Goal: Information Seeking & Learning: Learn about a topic

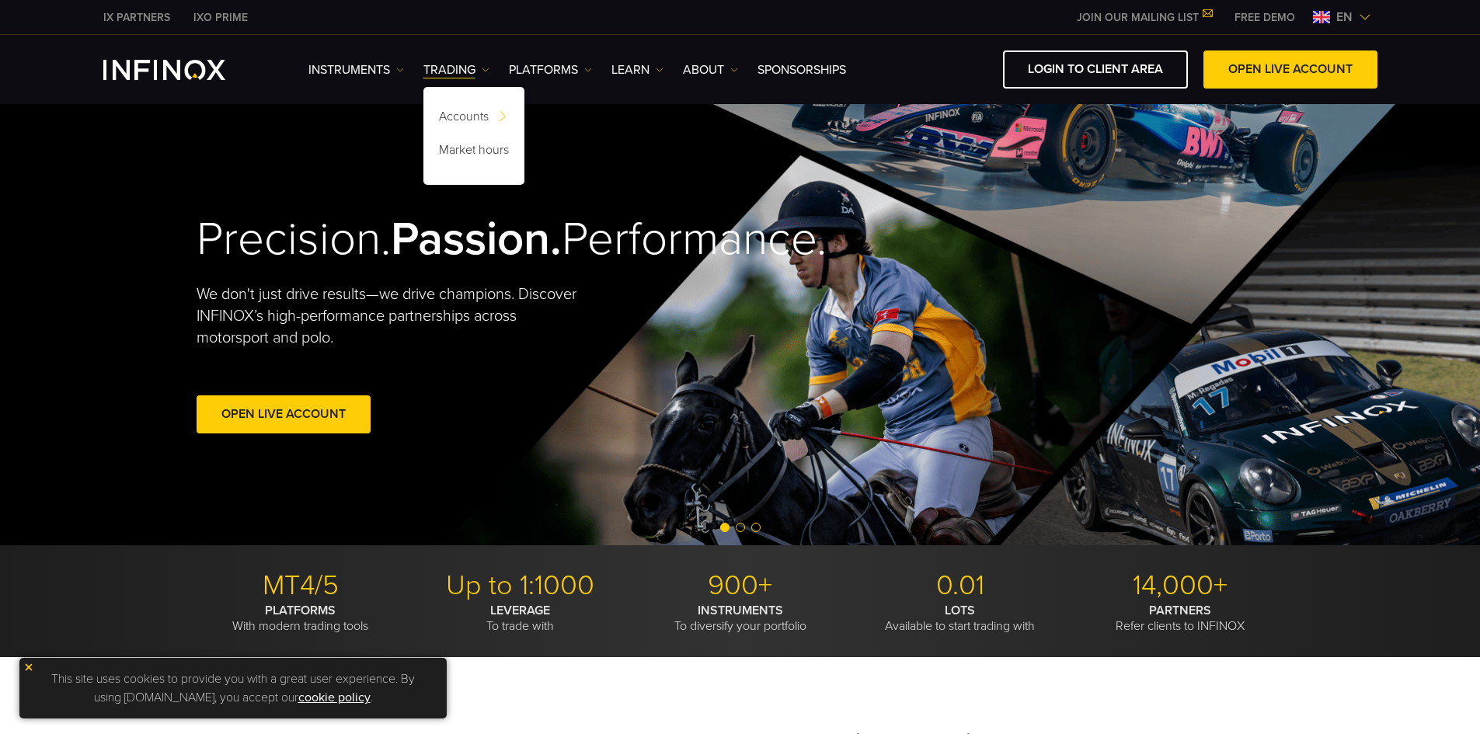
click at [1373, 16] on div "en" at bounding box center [1342, 17] width 71 height 19
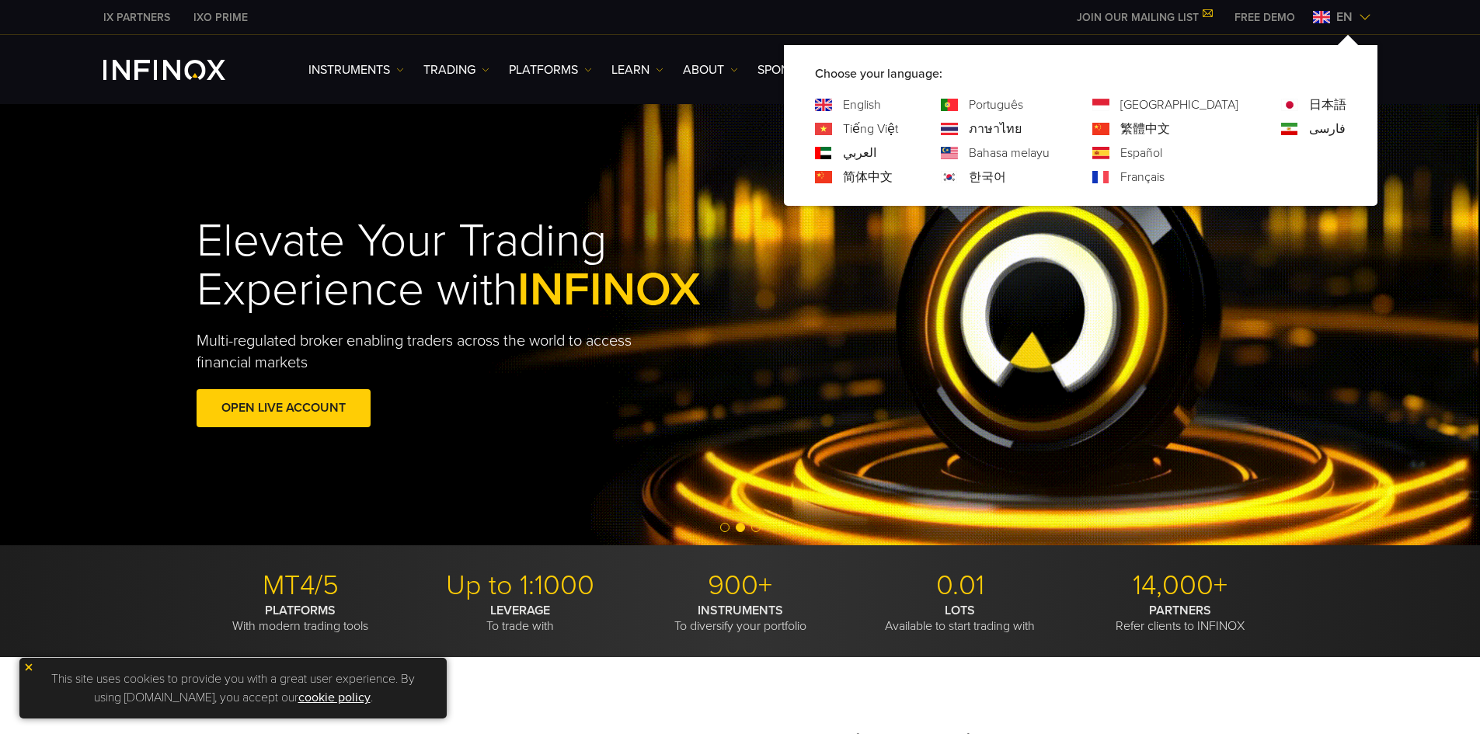
click at [1023, 103] on link "Português" at bounding box center [996, 105] width 54 height 19
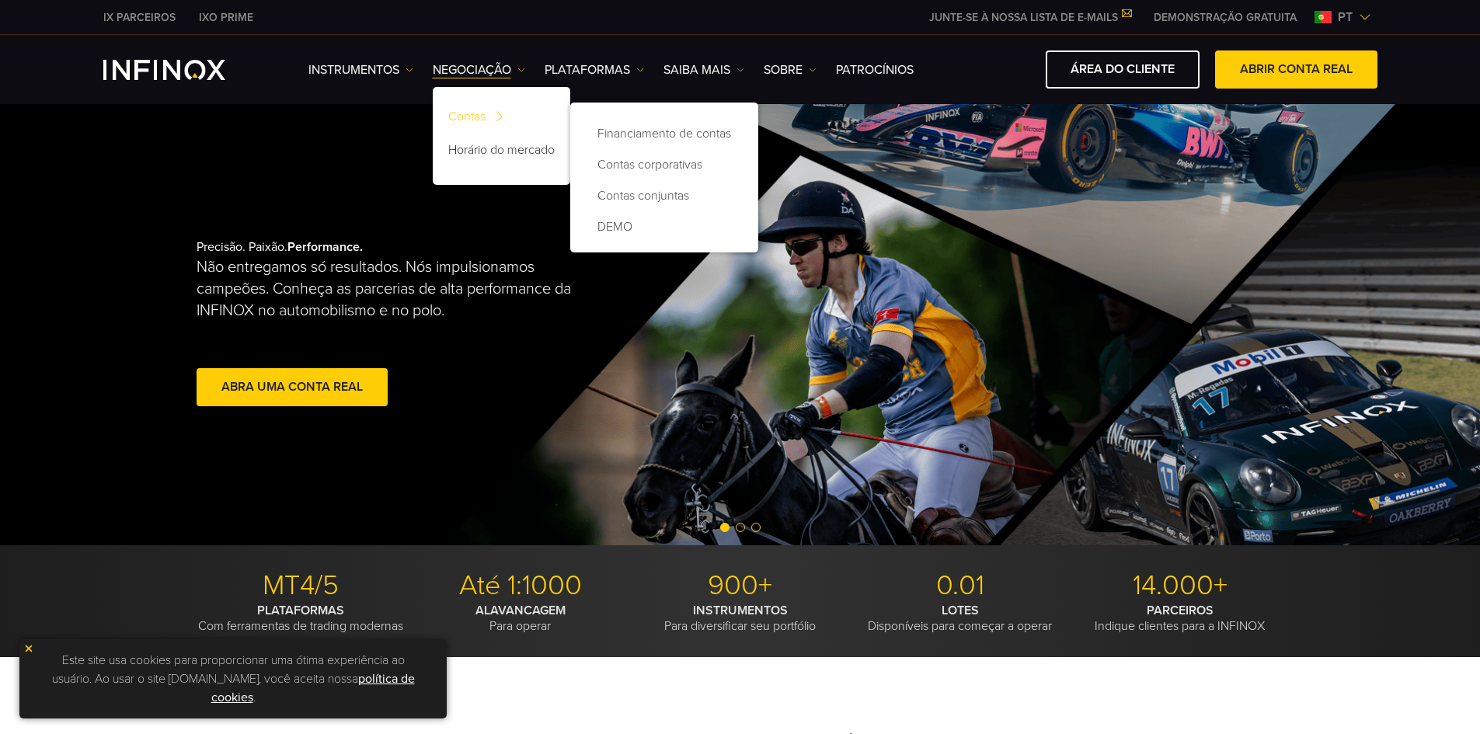
click at [480, 118] on link "Contas" at bounding box center [502, 119] width 138 height 33
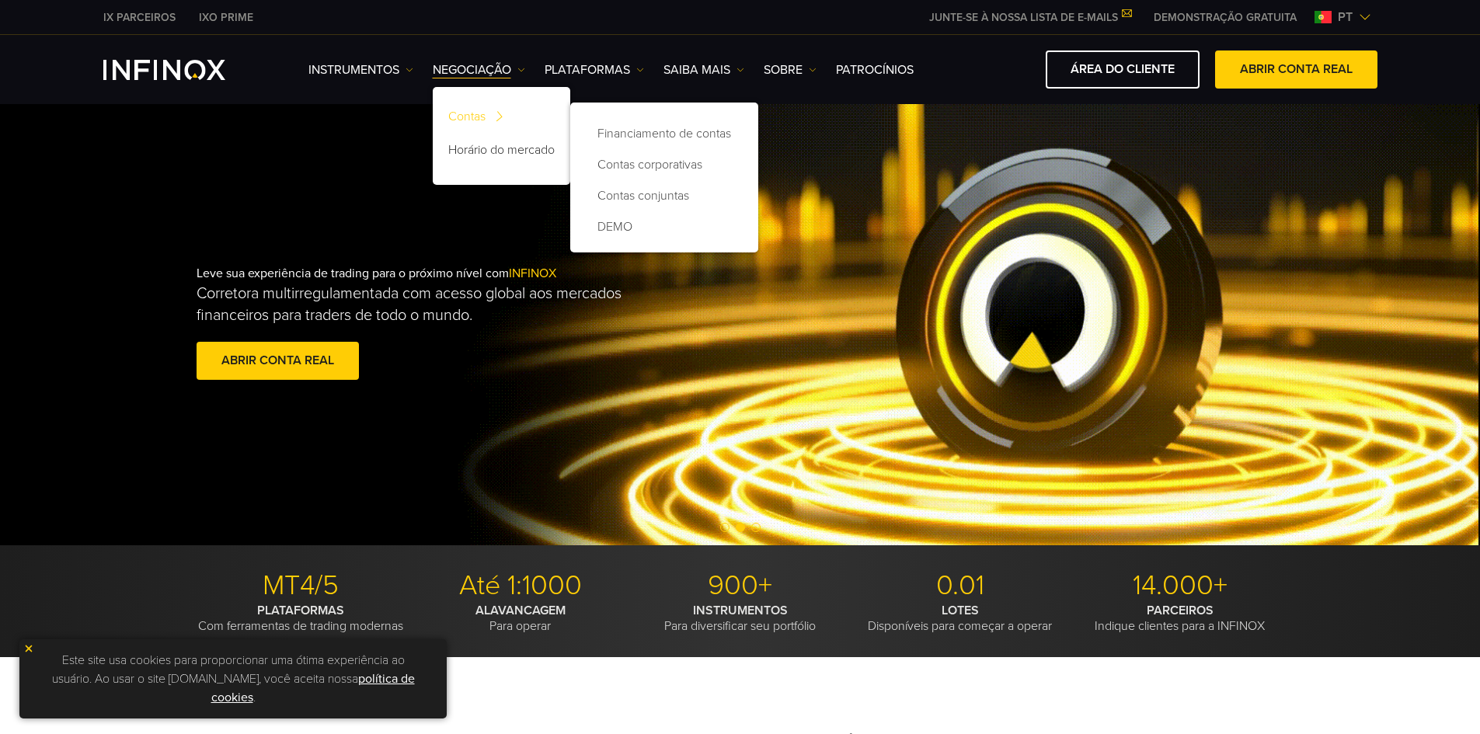
click at [465, 118] on link "Contas" at bounding box center [502, 119] width 138 height 33
